Goal: Navigation & Orientation: Find specific page/section

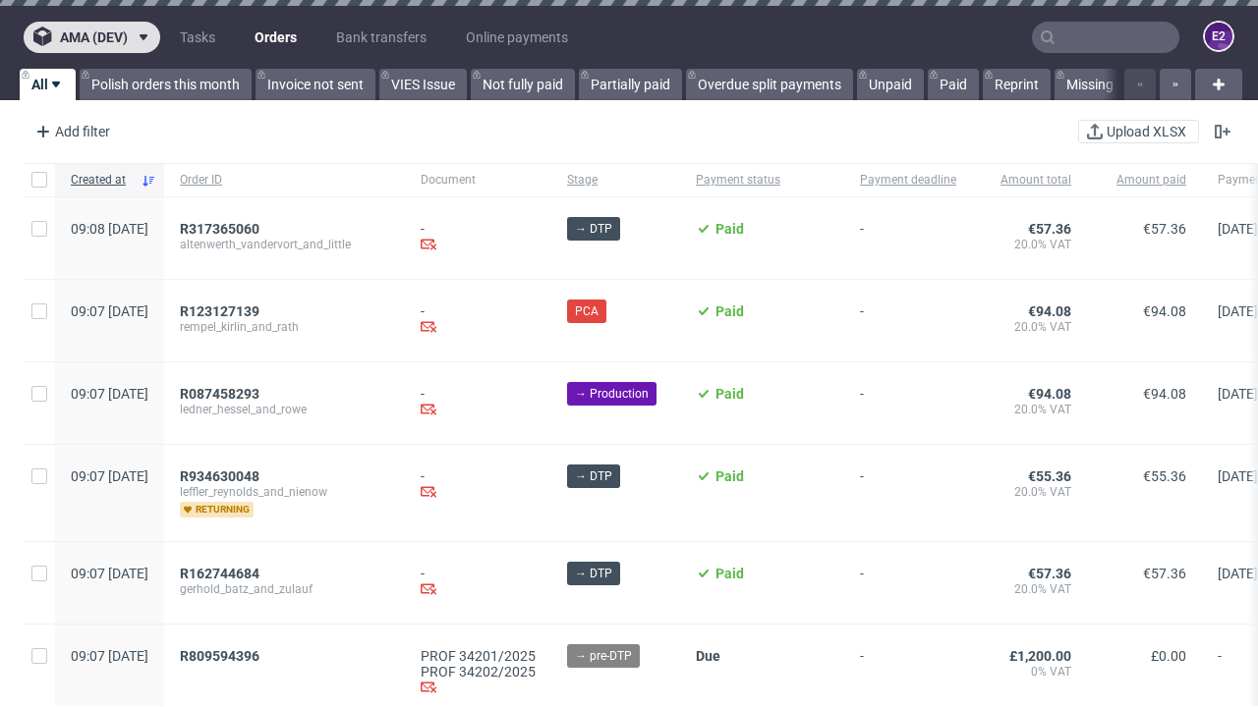
click at [91, 37] on span "ama (dev)" at bounding box center [94, 37] width 68 height 14
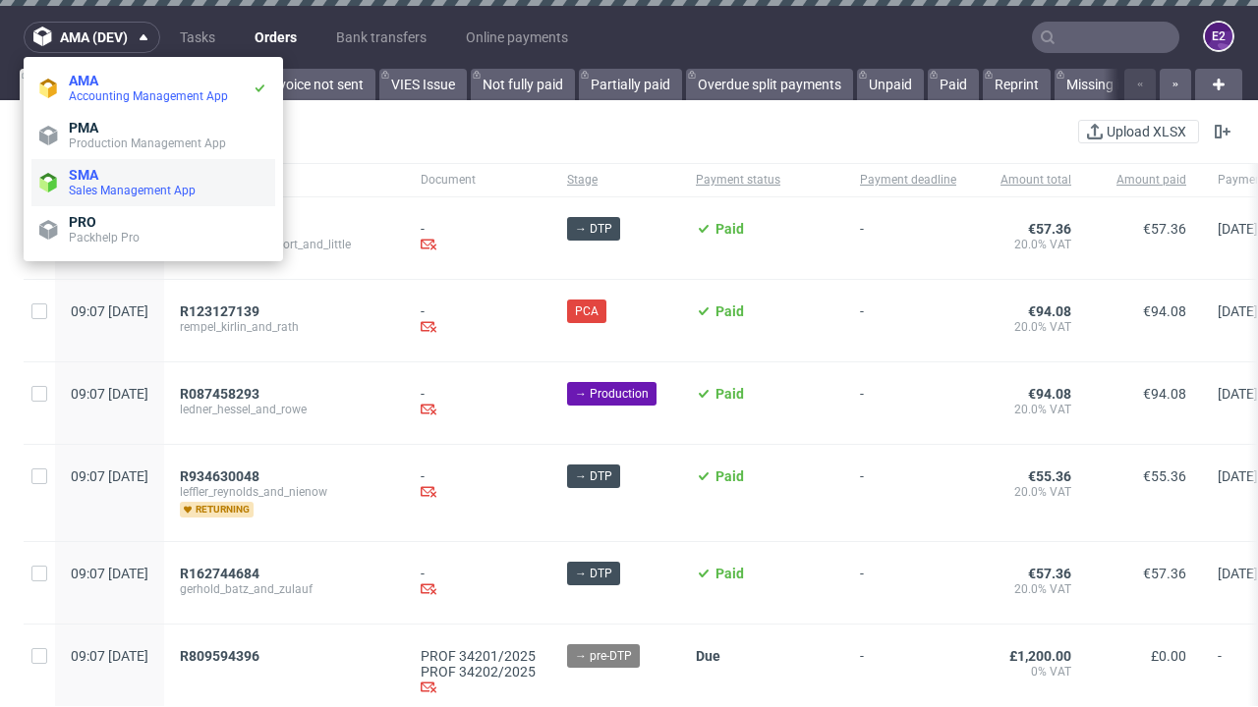
click at [153, 183] on span "Sales Management App" at bounding box center [168, 191] width 198 height 16
